Goal: Information Seeking & Learning: Check status

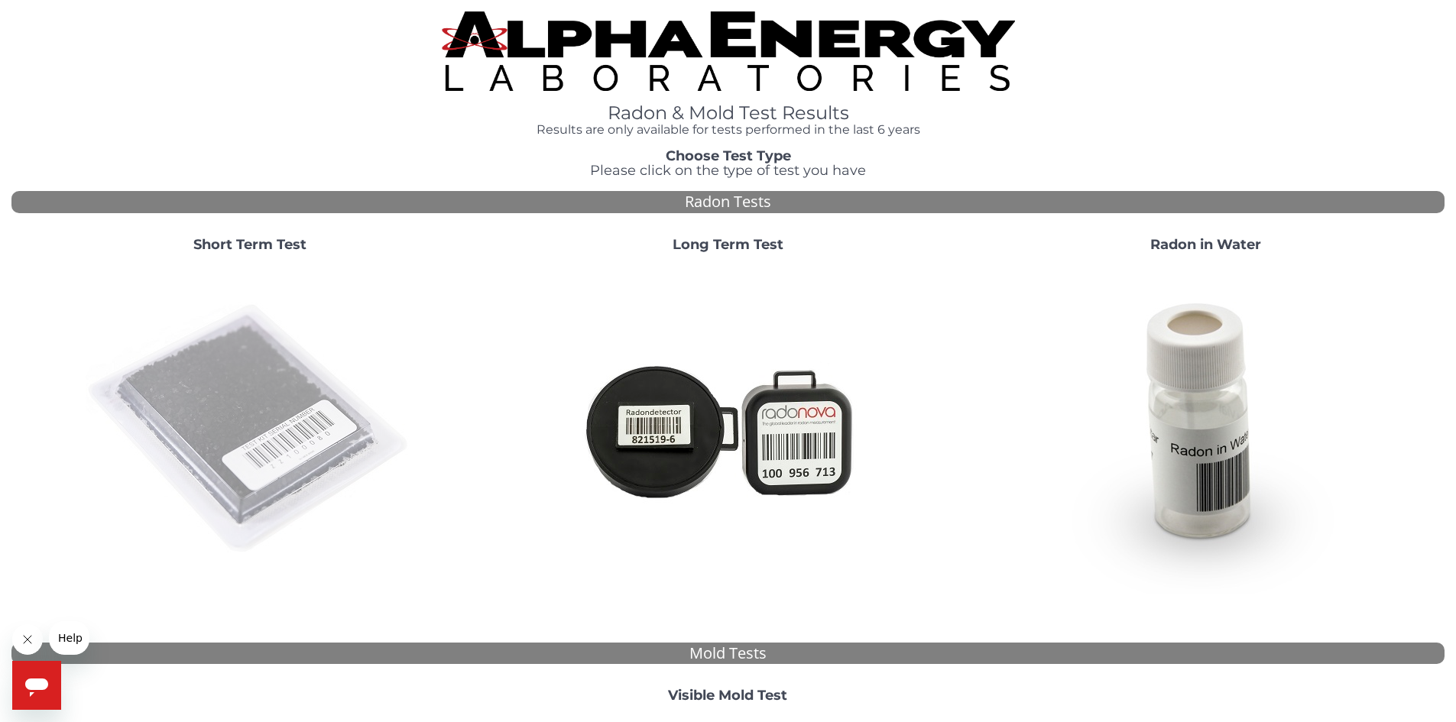
click at [283, 426] on img at bounding box center [250, 429] width 329 height 329
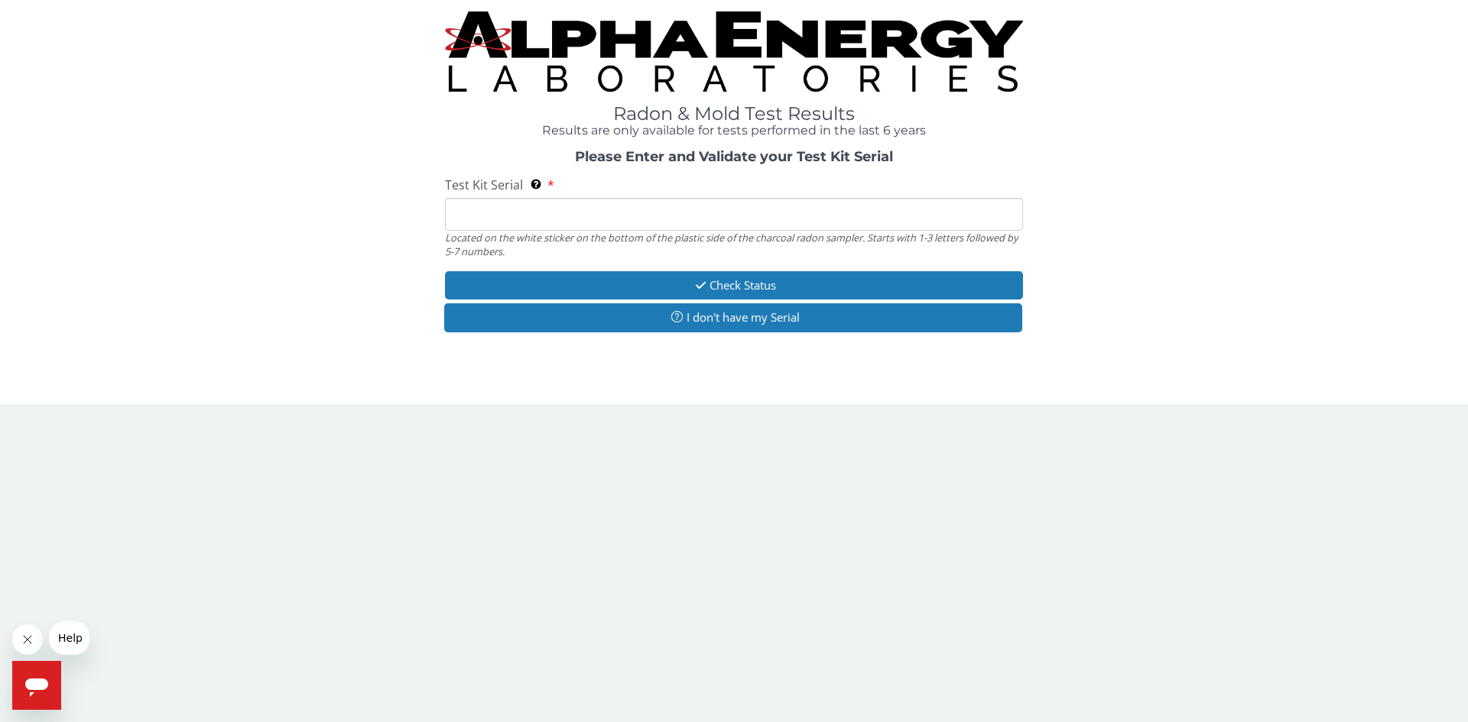
click at [664, 206] on input "Test Kit Serial Located on the white sticker on the bottom of the plastic side …" at bounding box center [734, 214] width 578 height 33
type input "ML188773"
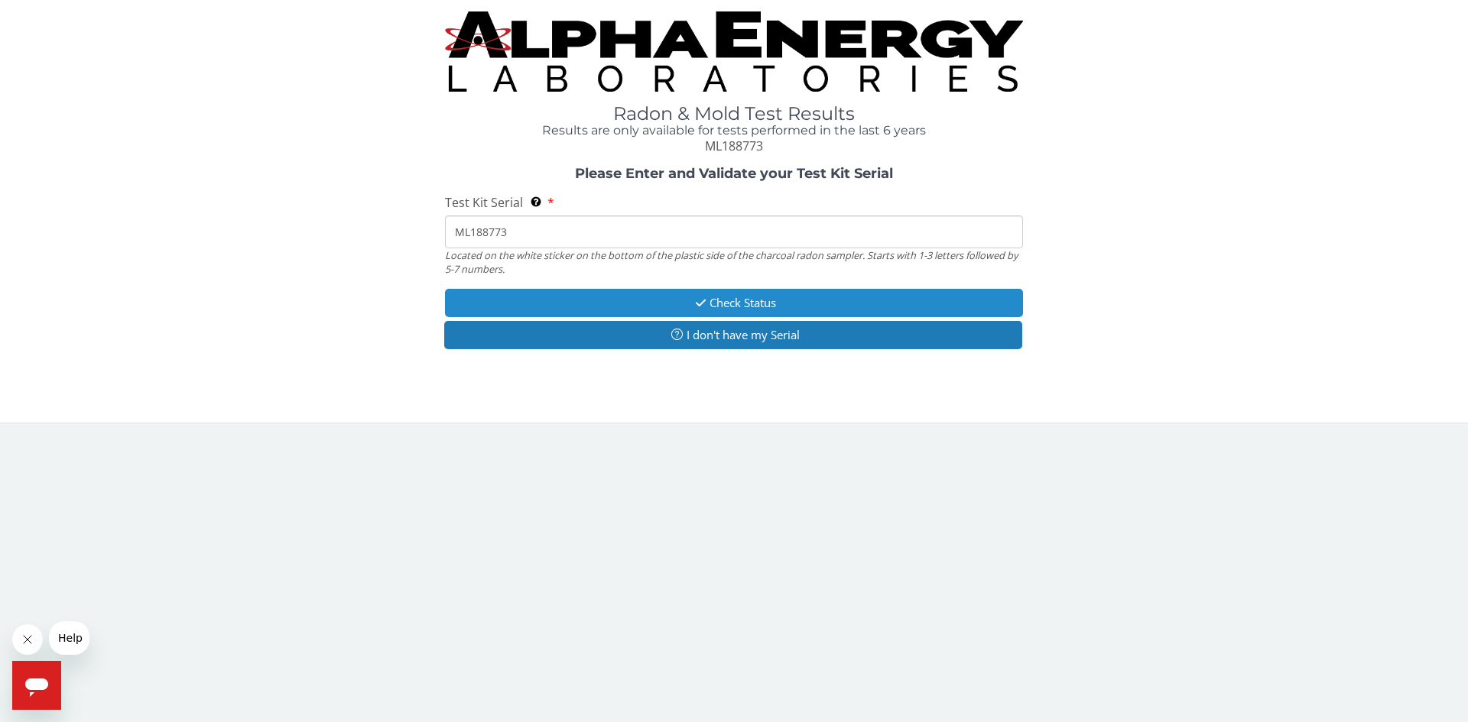
click at [800, 300] on button "Check Status" at bounding box center [734, 303] width 578 height 28
click at [736, 296] on button "Check Status" at bounding box center [734, 303] width 578 height 28
click at [823, 297] on button "Check Status" at bounding box center [734, 303] width 578 height 28
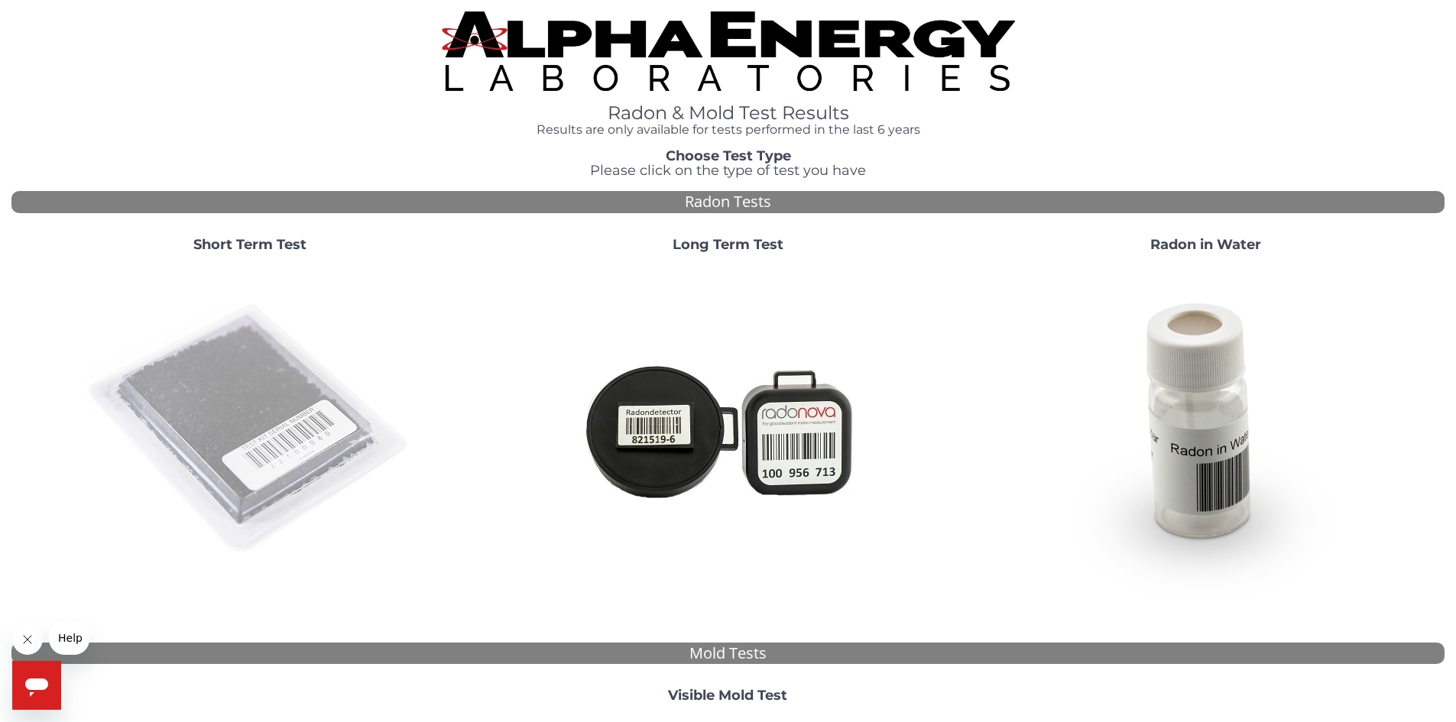
click at [250, 394] on img at bounding box center [250, 429] width 329 height 329
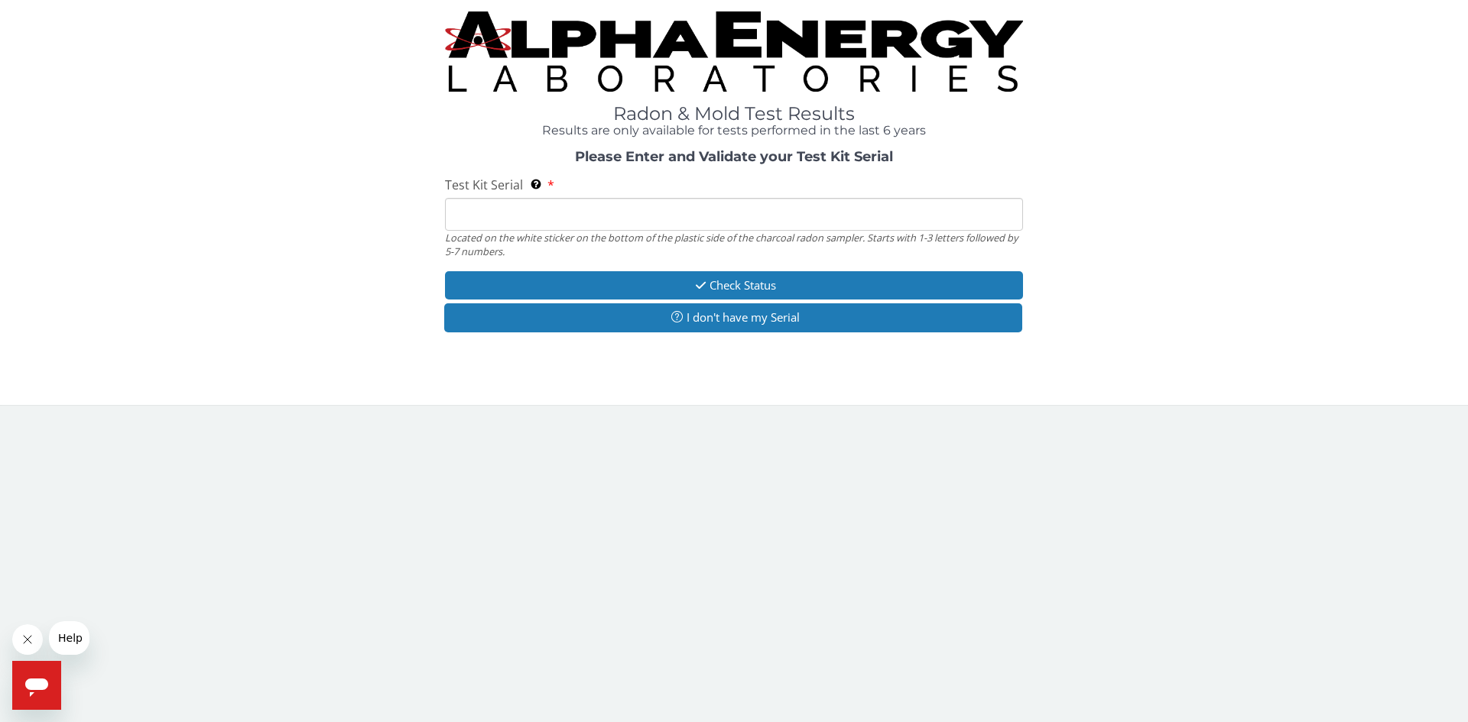
click at [612, 204] on input "Test Kit Serial Located on the white sticker on the bottom of the plastic side …" at bounding box center [734, 214] width 578 height 33
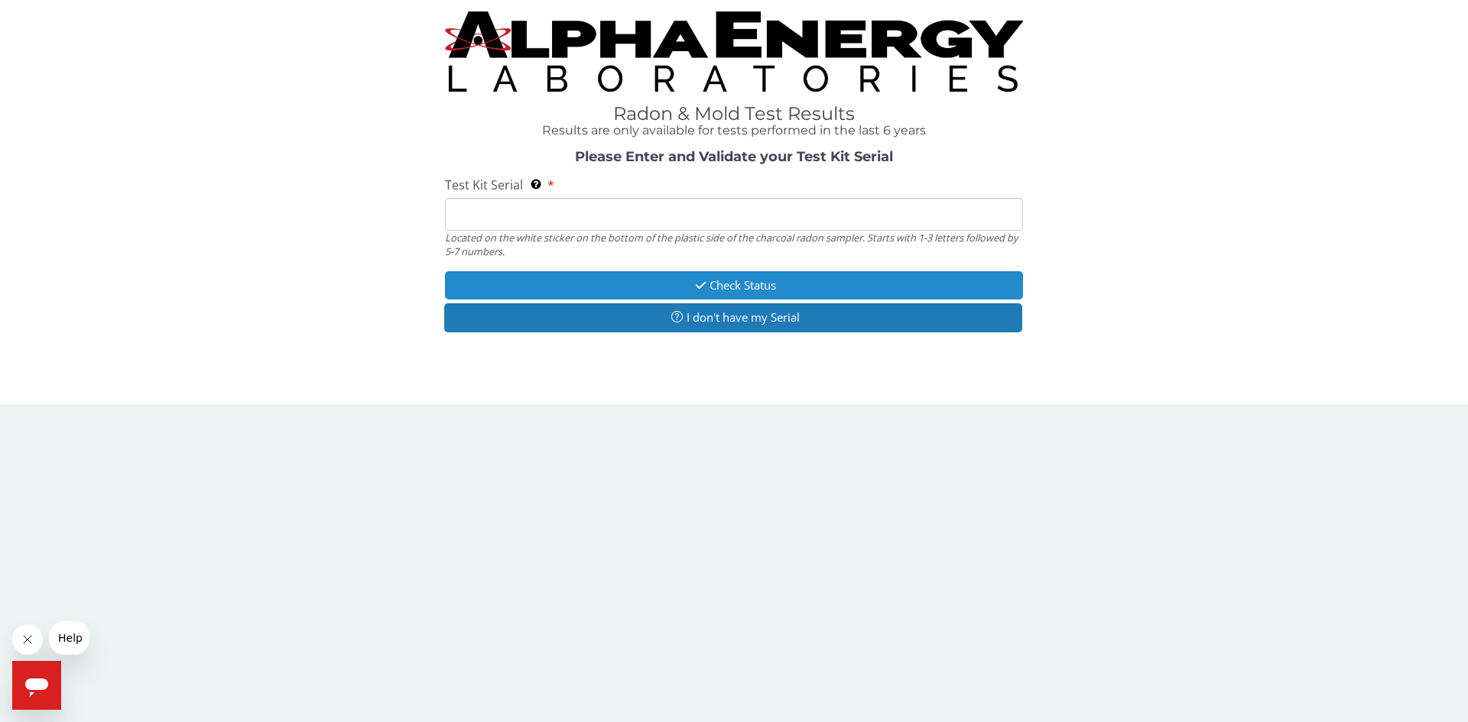
type input "ML188773"
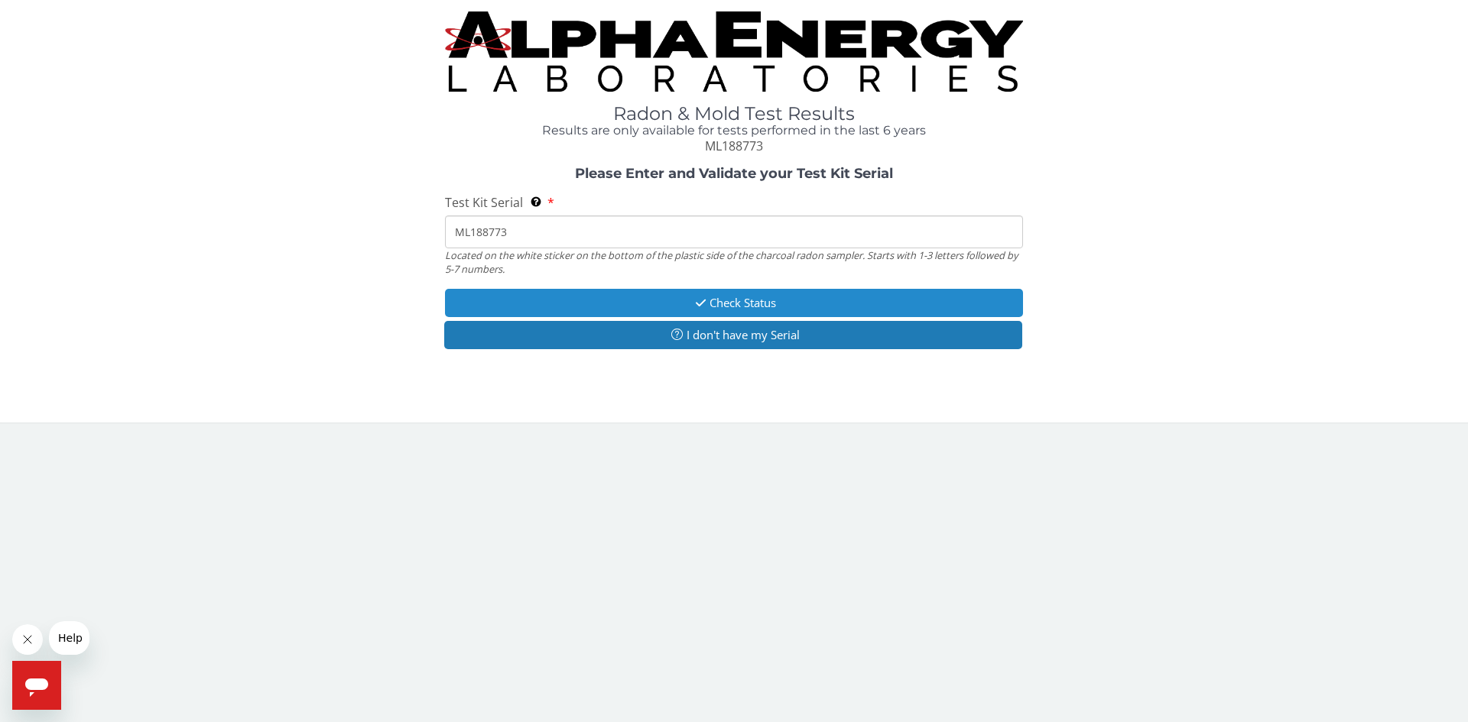
click at [635, 300] on button "Check Status" at bounding box center [734, 303] width 578 height 28
